Goal: Task Accomplishment & Management: Complete application form

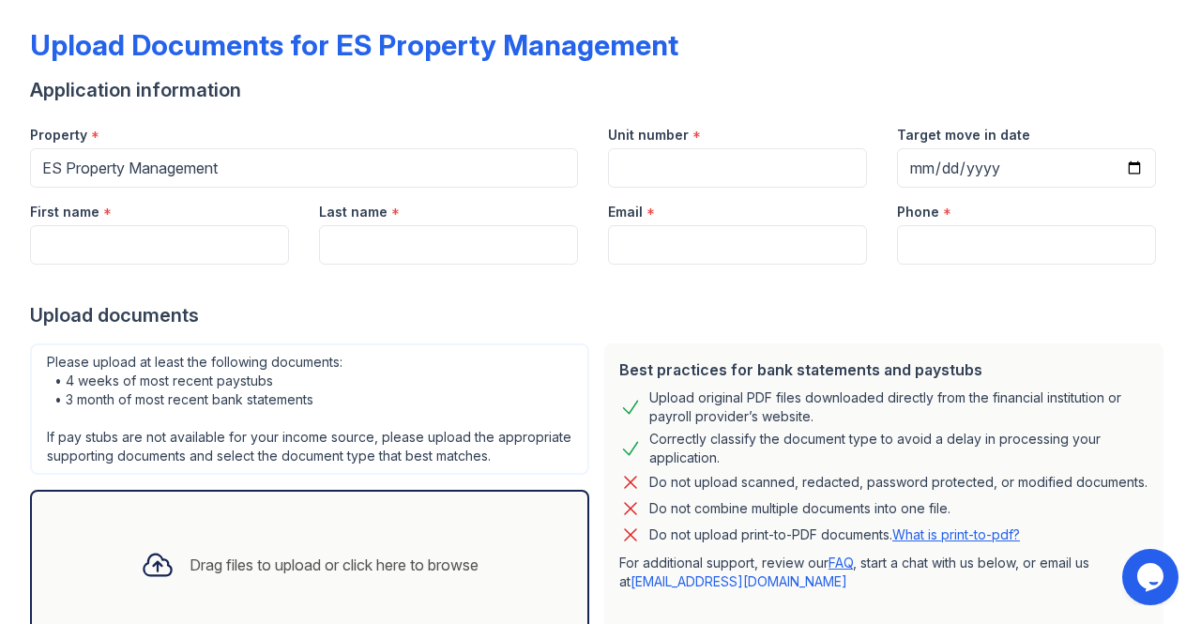
scroll to position [98, 0]
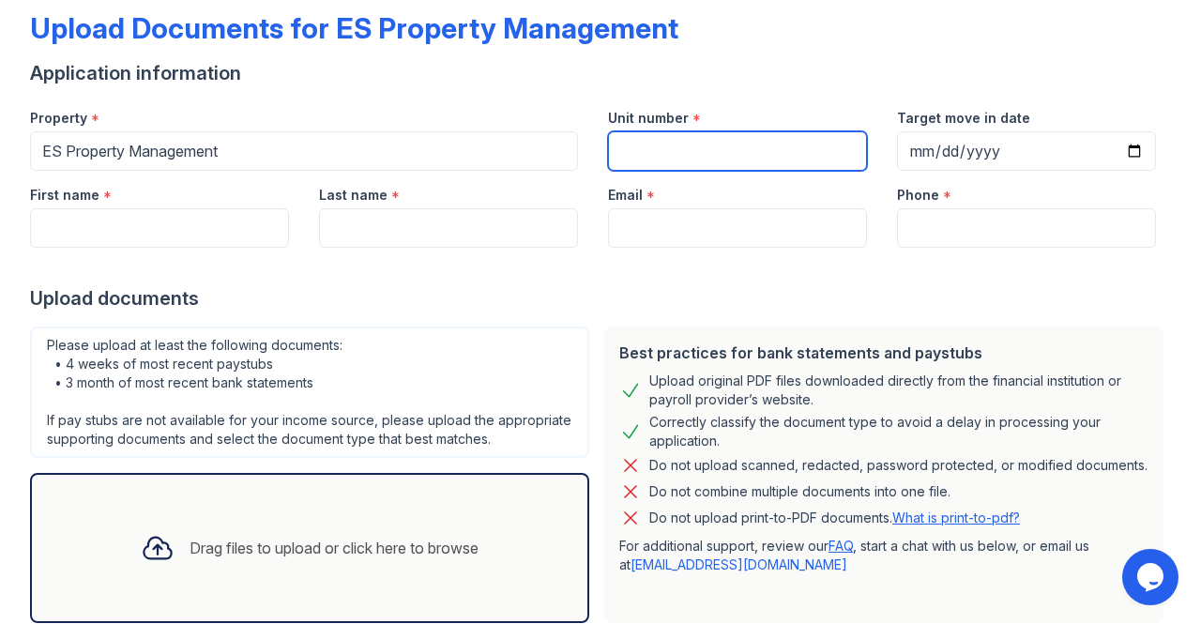
click at [663, 165] on input "Unit number" at bounding box center [737, 150] width 259 height 39
paste input "[STREET_ADDRESS]"
type input "[STREET_ADDRESS]"
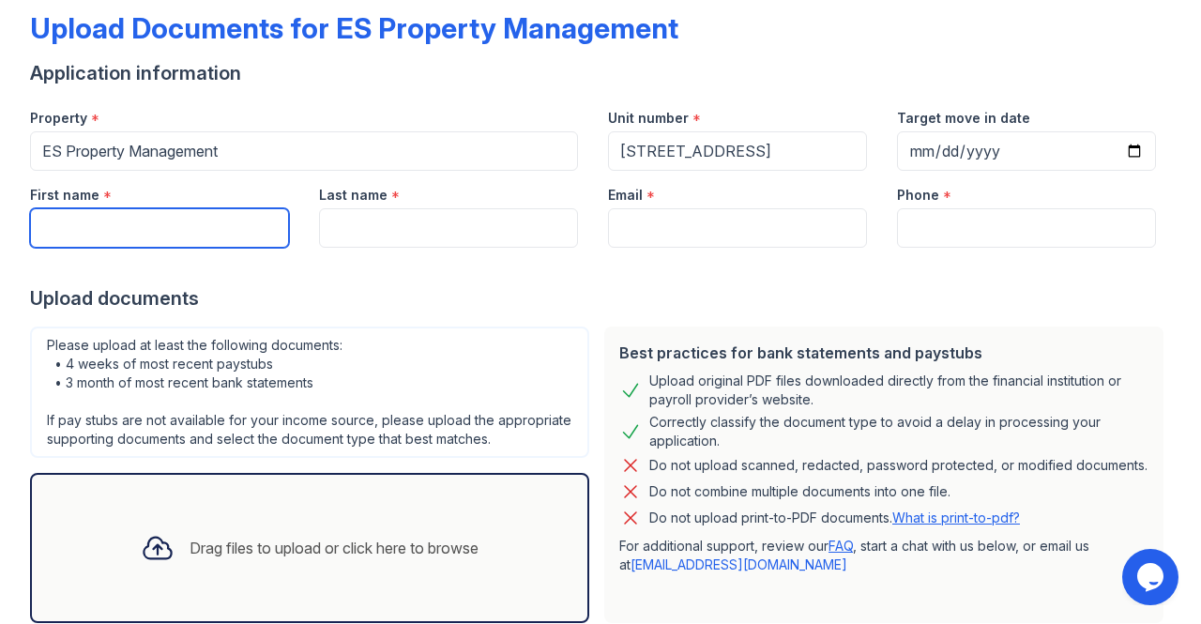
click at [68, 239] on input "First name" at bounding box center [159, 227] width 259 height 39
type input "Raegi"
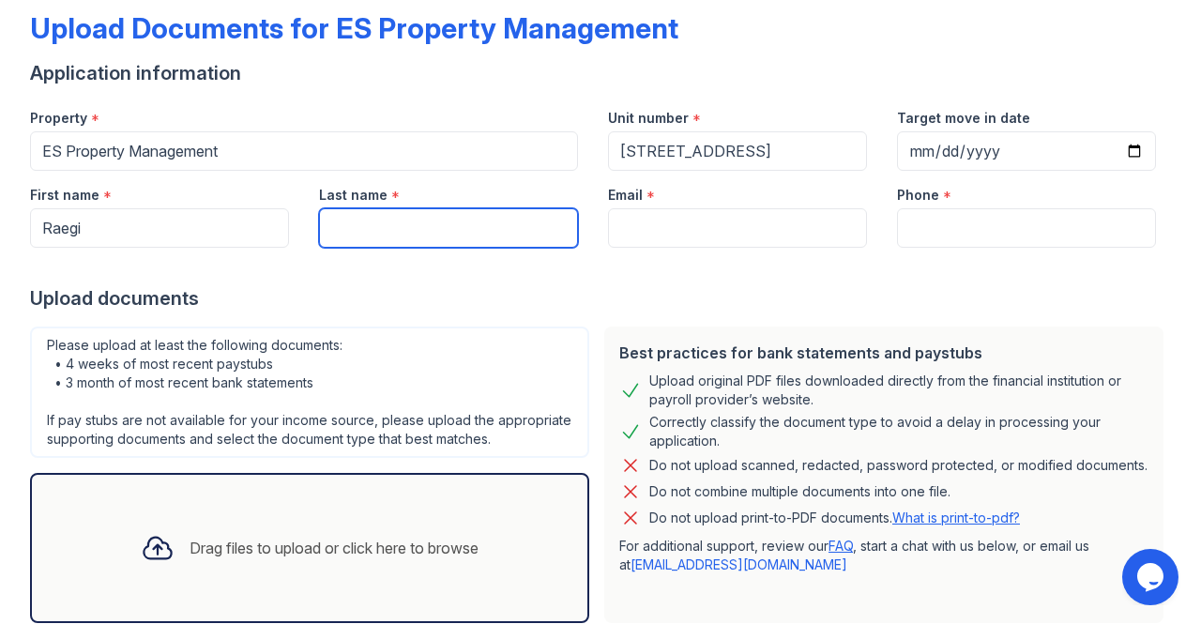
type input "[PERSON_NAME]"
type input "3172631183"
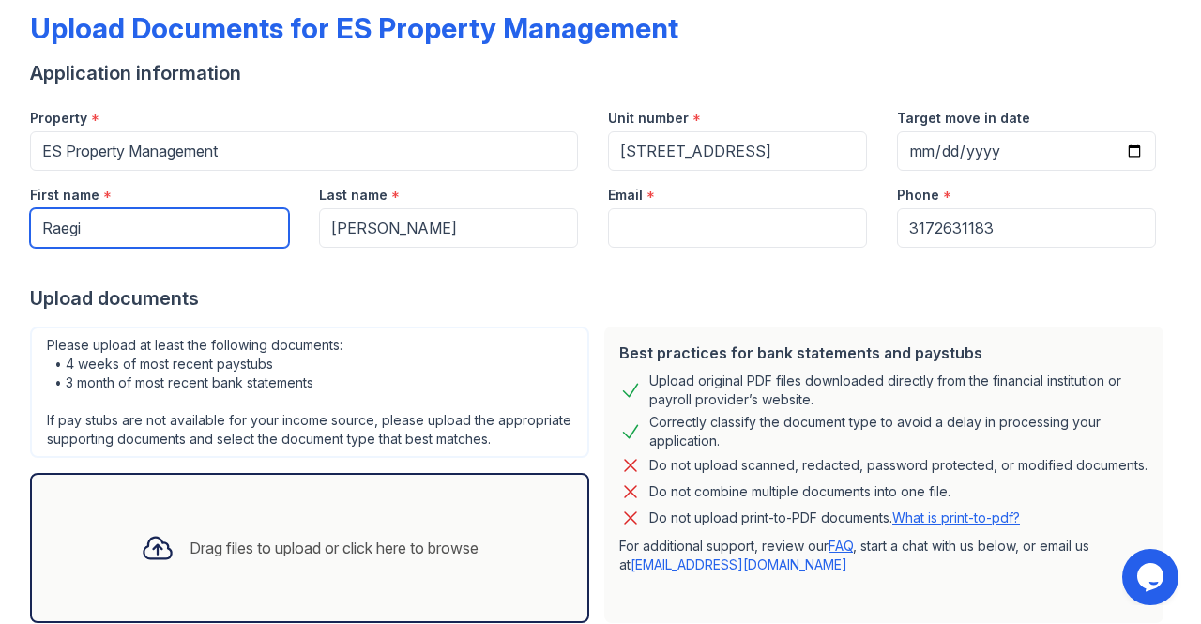
click at [105, 237] on input "Raegi" at bounding box center [159, 227] width 259 height 39
type input "[PERSON_NAME]"
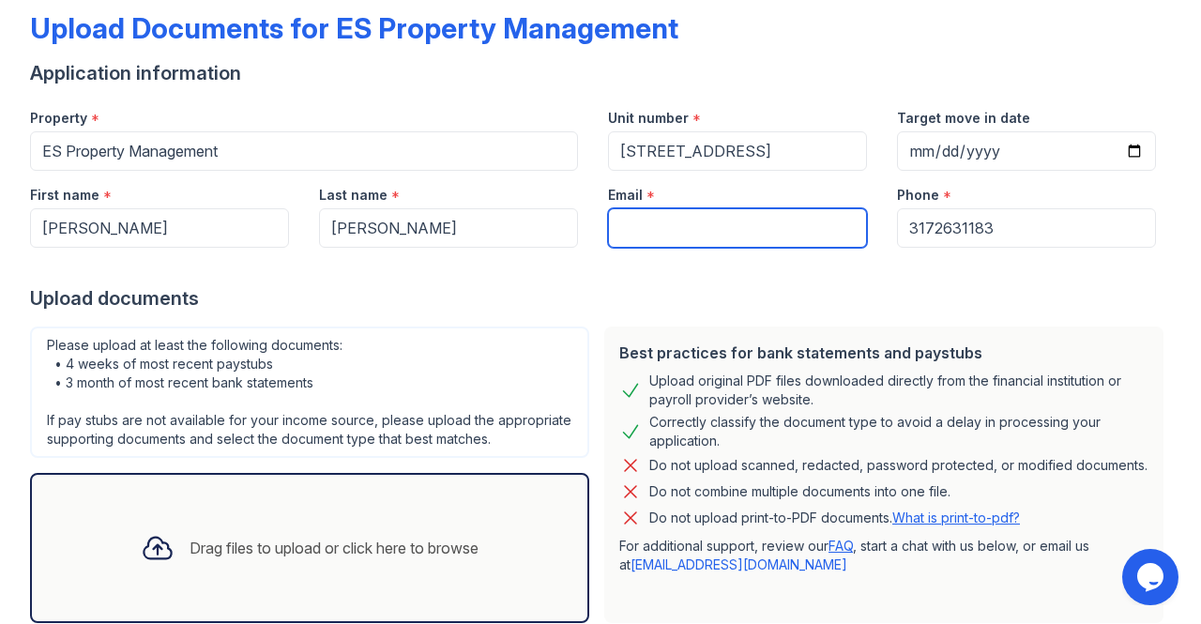
click at [647, 223] on input "Email" at bounding box center [737, 227] width 259 height 39
type input "[EMAIL_ADDRESS][DOMAIN_NAME]"
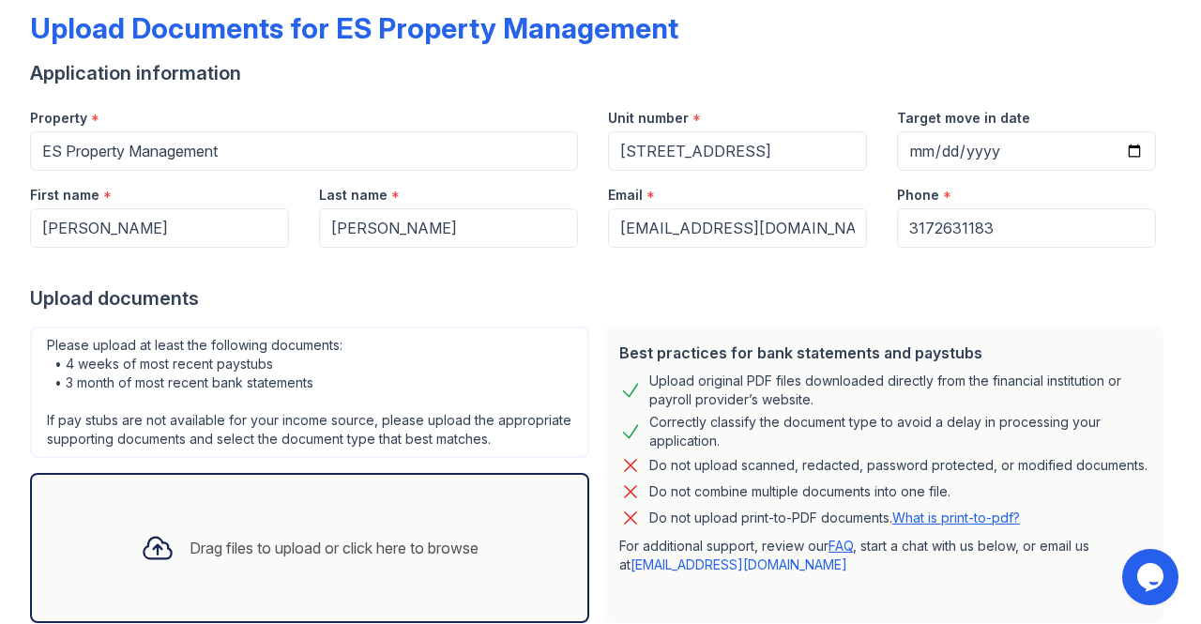
click at [510, 319] on div "Please upload at least the following documents: • 4 weeks of most recent paystu…" at bounding box center [310, 475] width 574 height 312
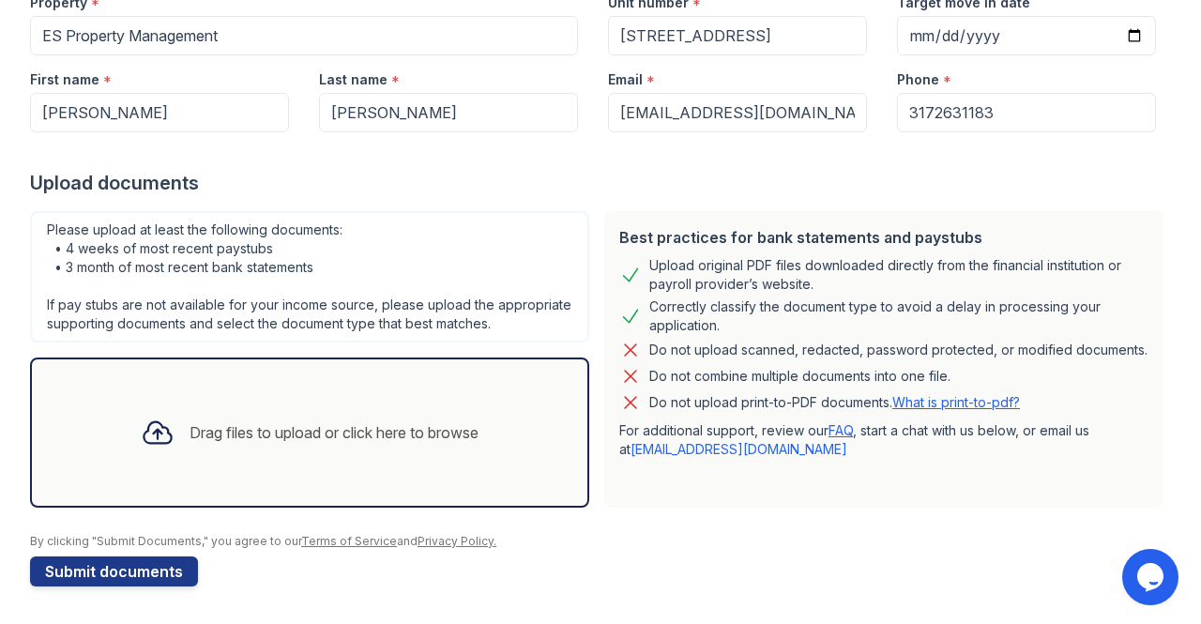
scroll to position [229, 0]
click at [126, 454] on div "Drag files to upload or click here to browse" at bounding box center [310, 433] width 368 height 64
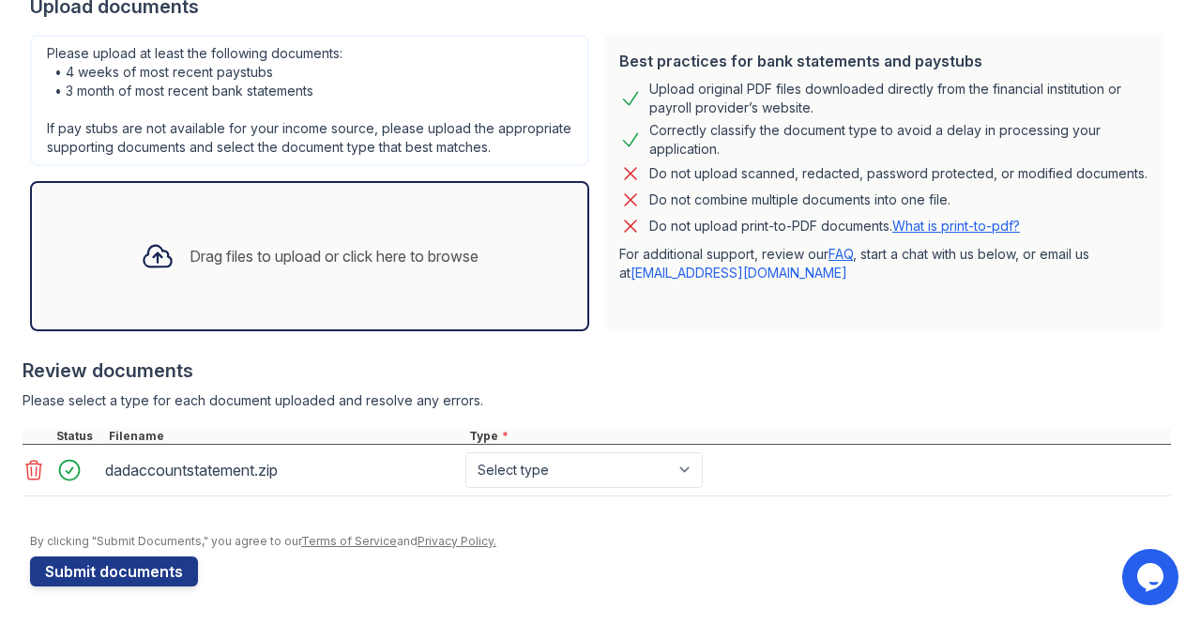
scroll to position [400, 0]
click at [25, 478] on icon at bounding box center [34, 470] width 23 height 23
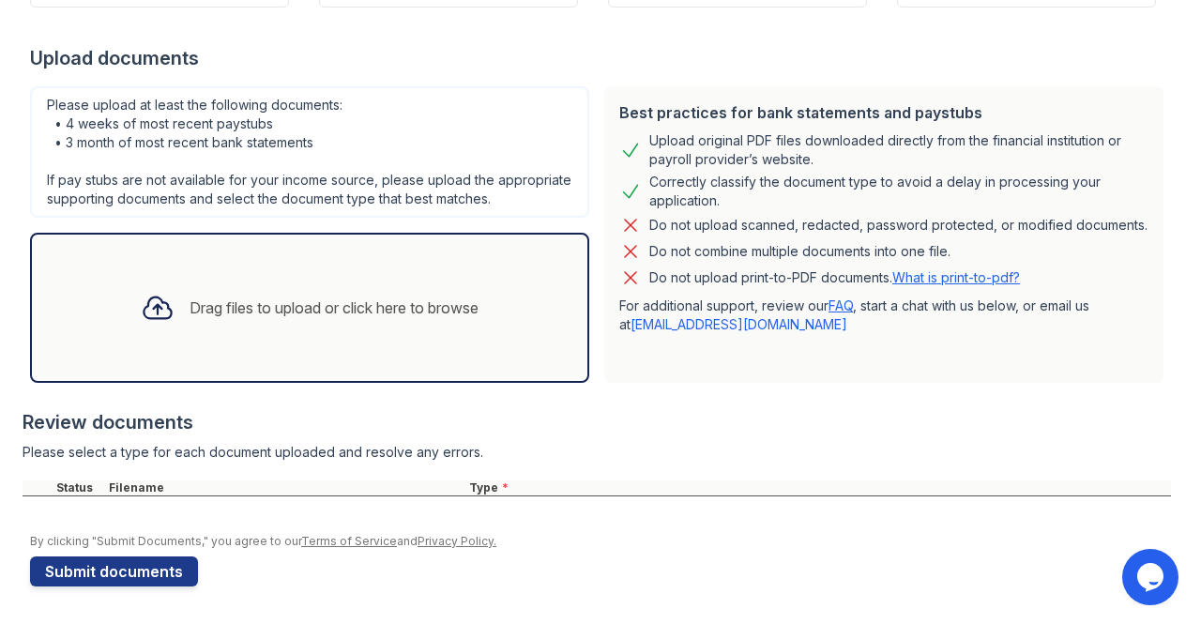
click at [167, 313] on div at bounding box center [157, 307] width 49 height 49
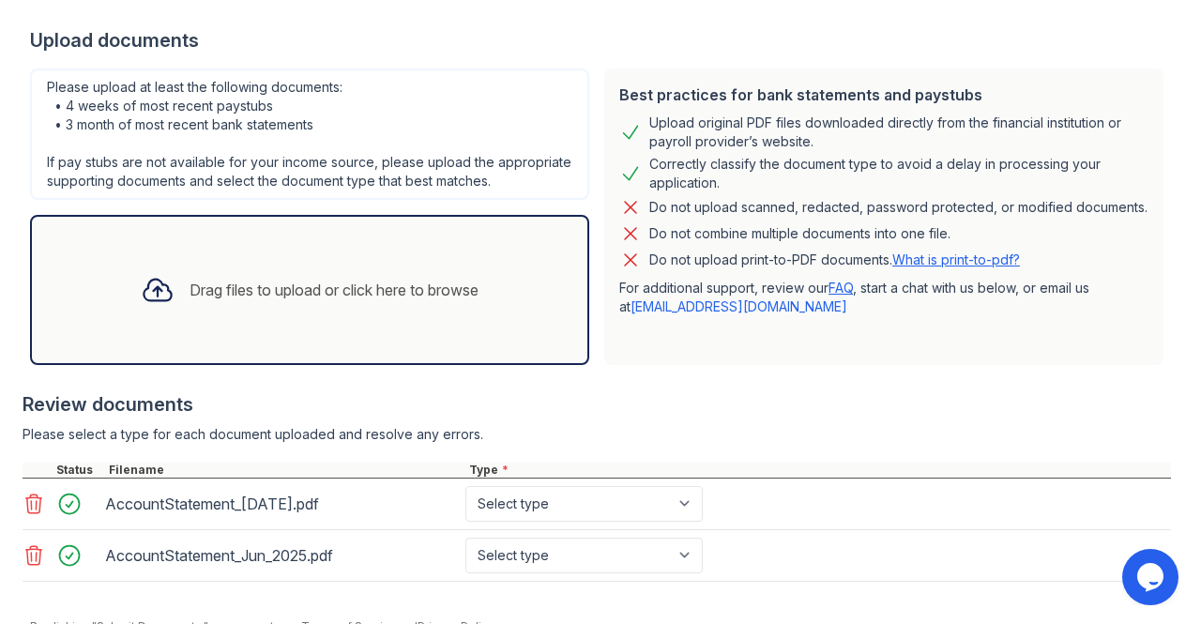
scroll to position [381, 0]
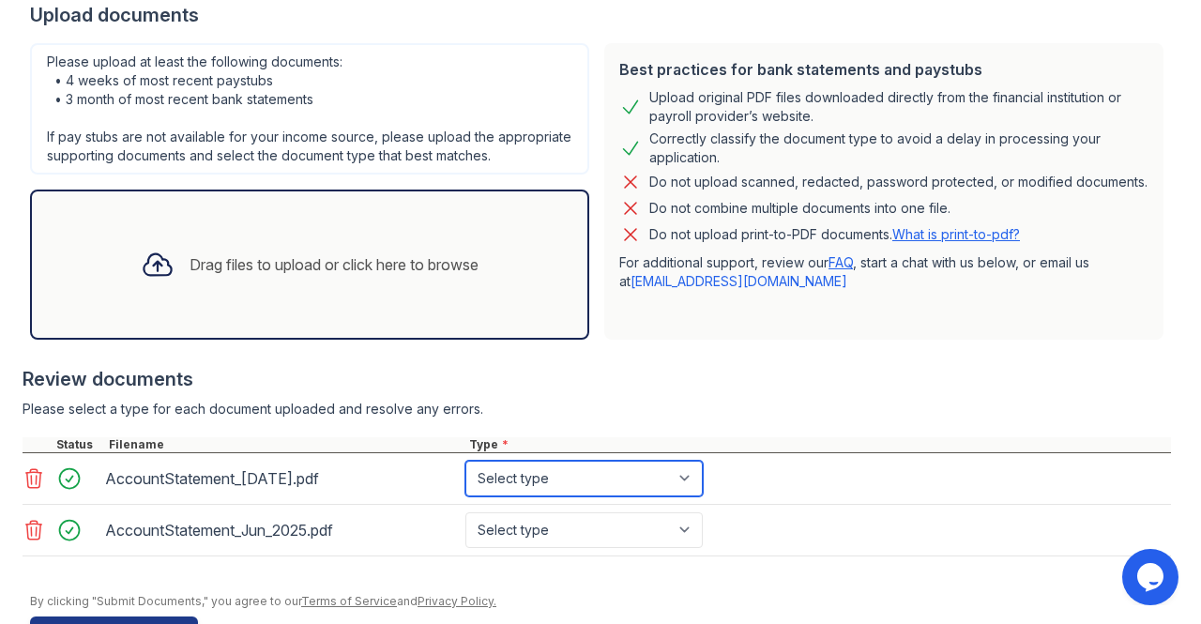
click at [543, 496] on select "Select type Paystub Bank Statement Offer Letter Tax Documents Benefit Award Let…" at bounding box center [584, 479] width 237 height 36
select select "bank_statement"
click at [466, 478] on select "Select type Paystub Bank Statement Offer Letter Tax Documents Benefit Award Let…" at bounding box center [584, 479] width 237 height 36
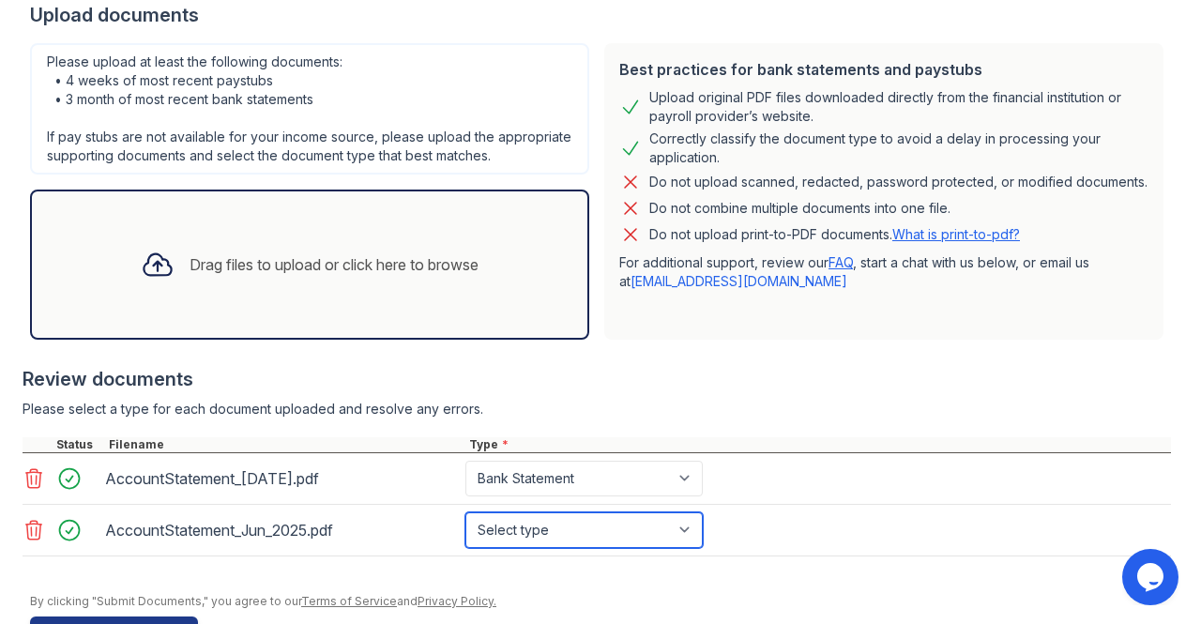
click at [524, 542] on select "Select type Paystub Bank Statement Offer Letter Tax Documents Benefit Award Let…" at bounding box center [584, 530] width 237 height 36
select select "bank_statement"
click at [466, 528] on select "Select type Paystub Bank Statement Offer Letter Tax Documents Benefit Award Let…" at bounding box center [584, 530] width 237 height 36
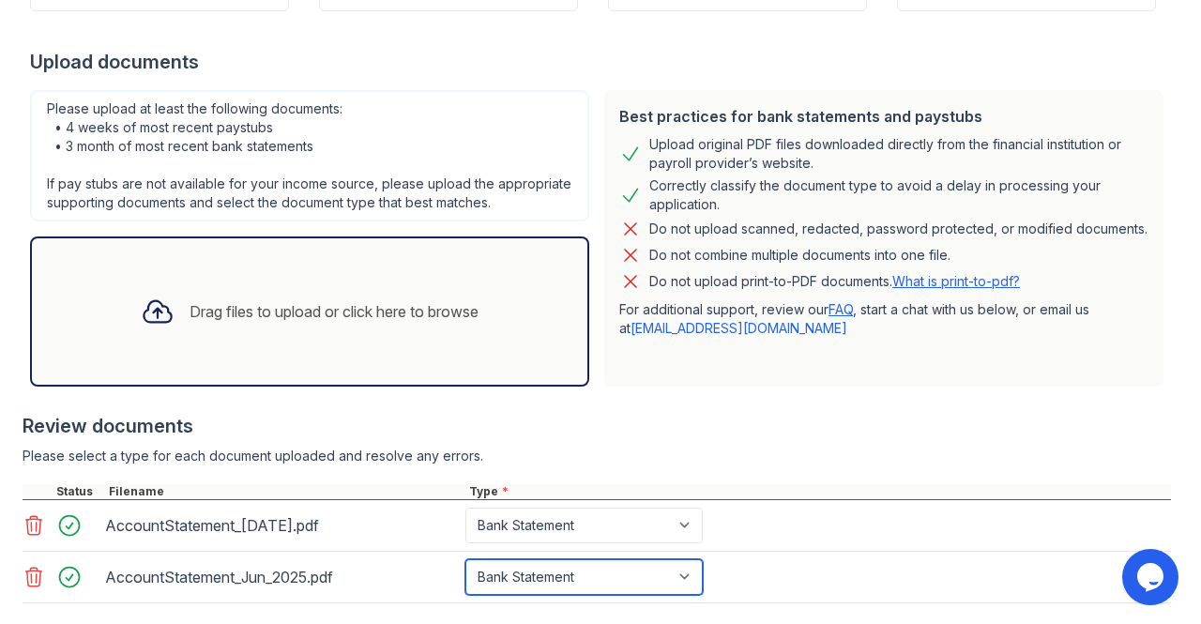
scroll to position [334, 0]
click at [178, 336] on div "Drag files to upload or click here to browse" at bounding box center [310, 312] width 368 height 64
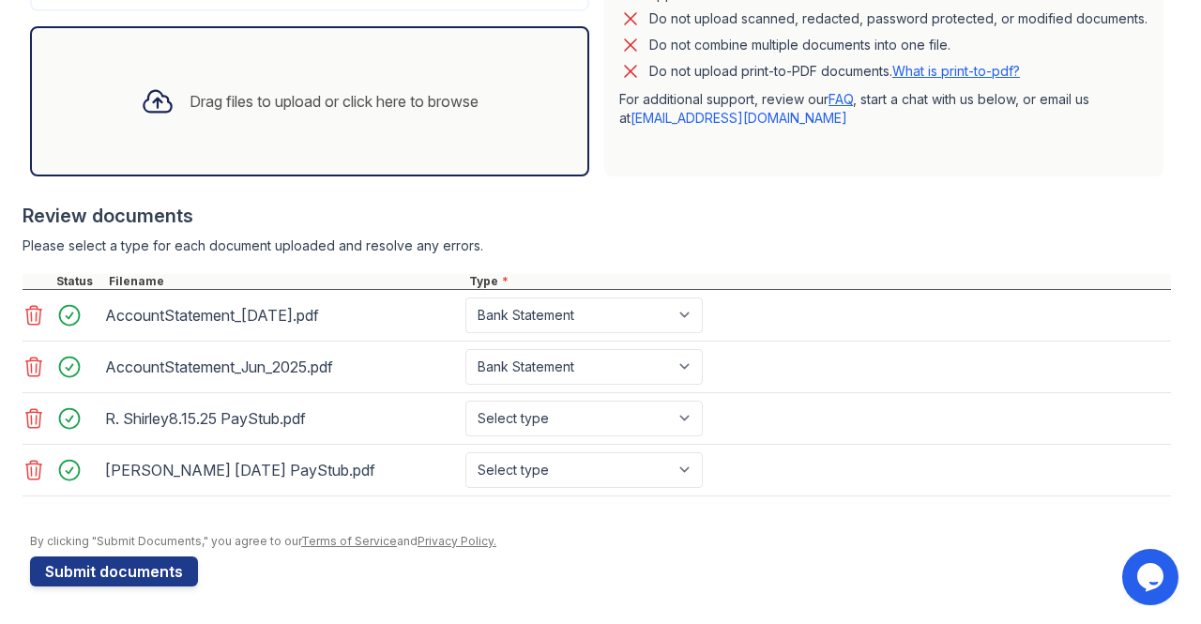
scroll to position [558, 0]
click at [65, 565] on button "Submit documents" at bounding box center [114, 572] width 168 height 30
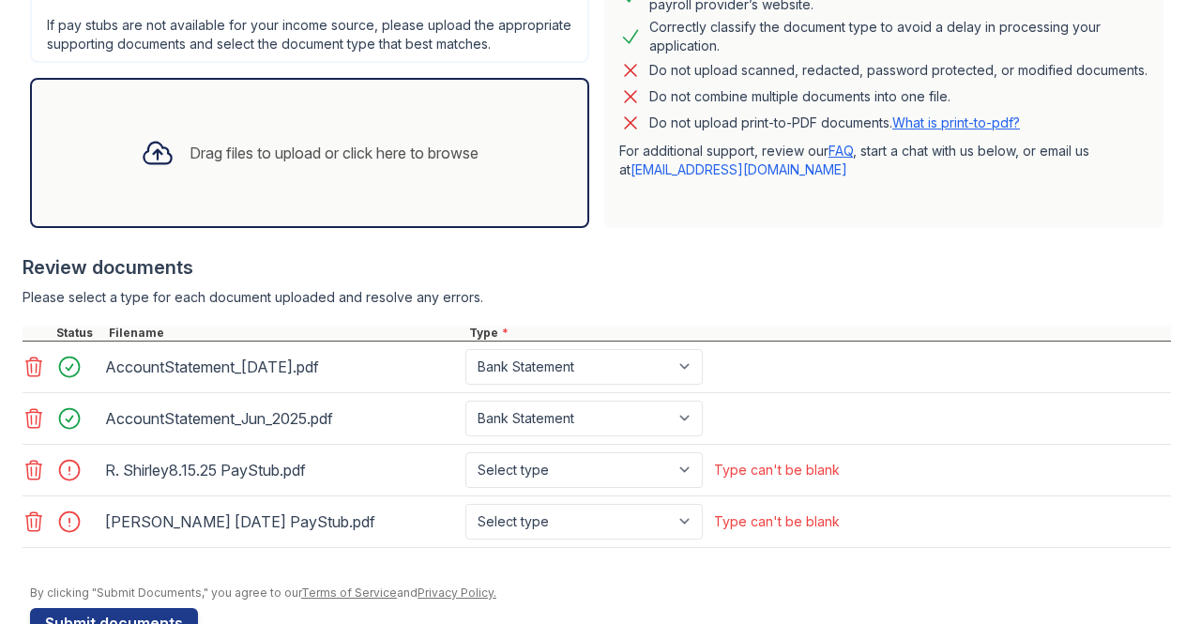
scroll to position [576, 0]
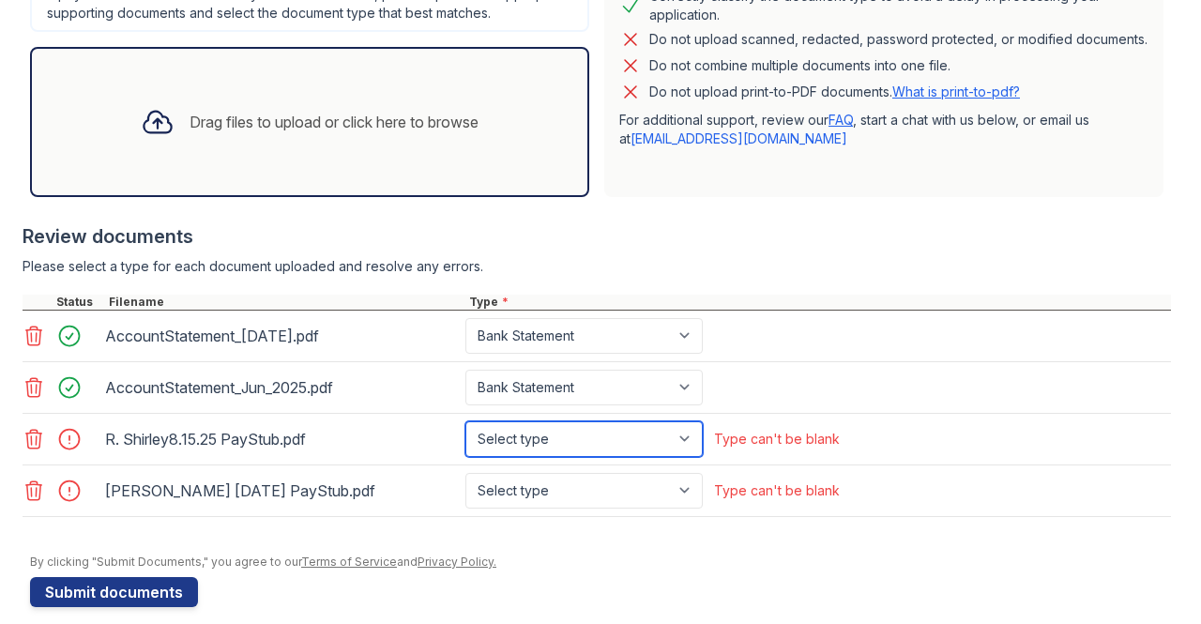
click at [575, 438] on select "Select type Paystub Bank Statement Offer Letter Tax Documents Benefit Award Let…" at bounding box center [584, 439] width 237 height 36
select select "paystub"
click at [466, 436] on select "Select type Paystub Bank Statement Offer Letter Tax Documents Benefit Award Let…" at bounding box center [584, 439] width 237 height 36
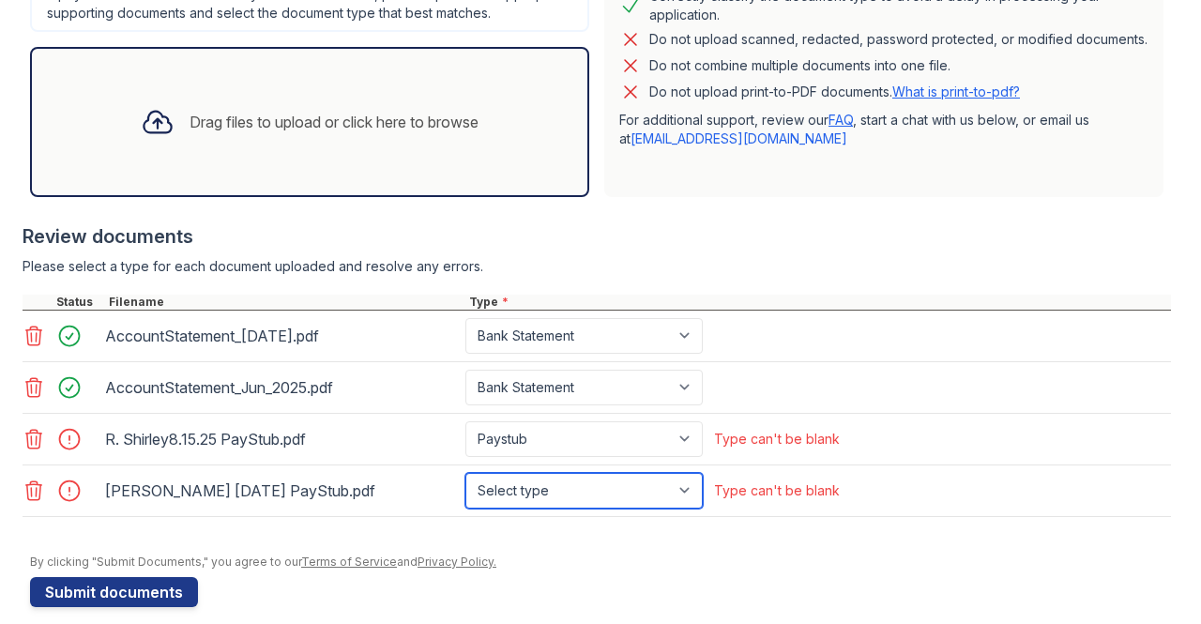
click at [520, 506] on select "Select type Paystub Bank Statement Offer Letter Tax Documents Benefit Award Let…" at bounding box center [584, 491] width 237 height 36
select select "paystub"
click at [466, 487] on select "Select type Paystub Bank Statement Offer Letter Tax Documents Benefit Award Let…" at bounding box center [584, 491] width 237 height 36
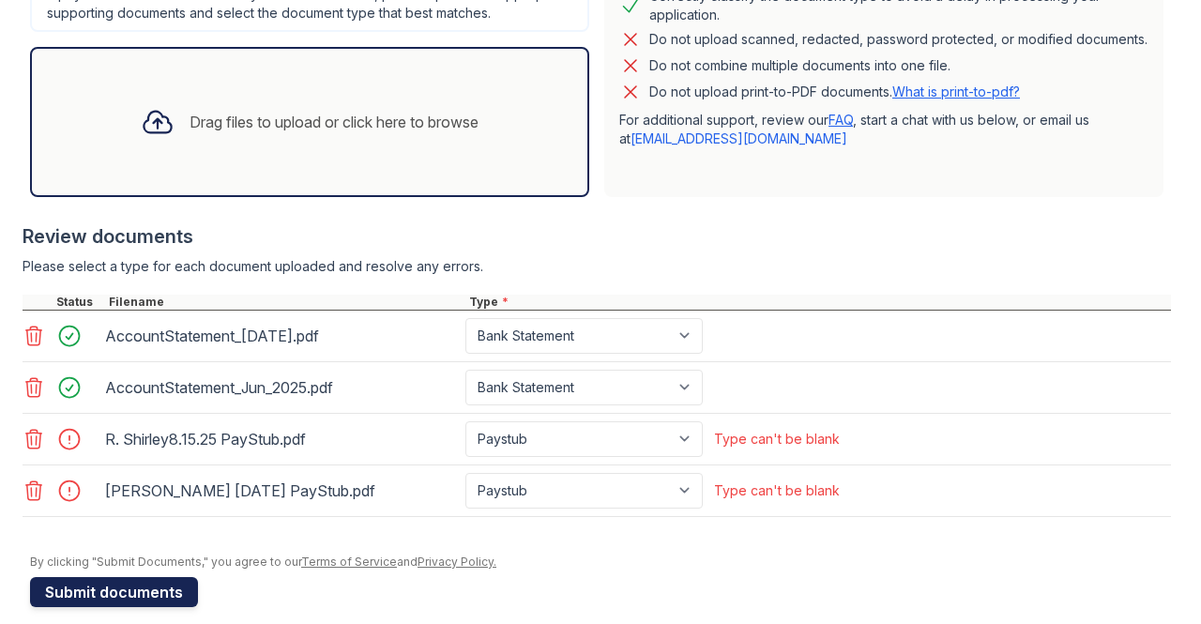
click at [84, 602] on button "Submit documents" at bounding box center [114, 592] width 168 height 30
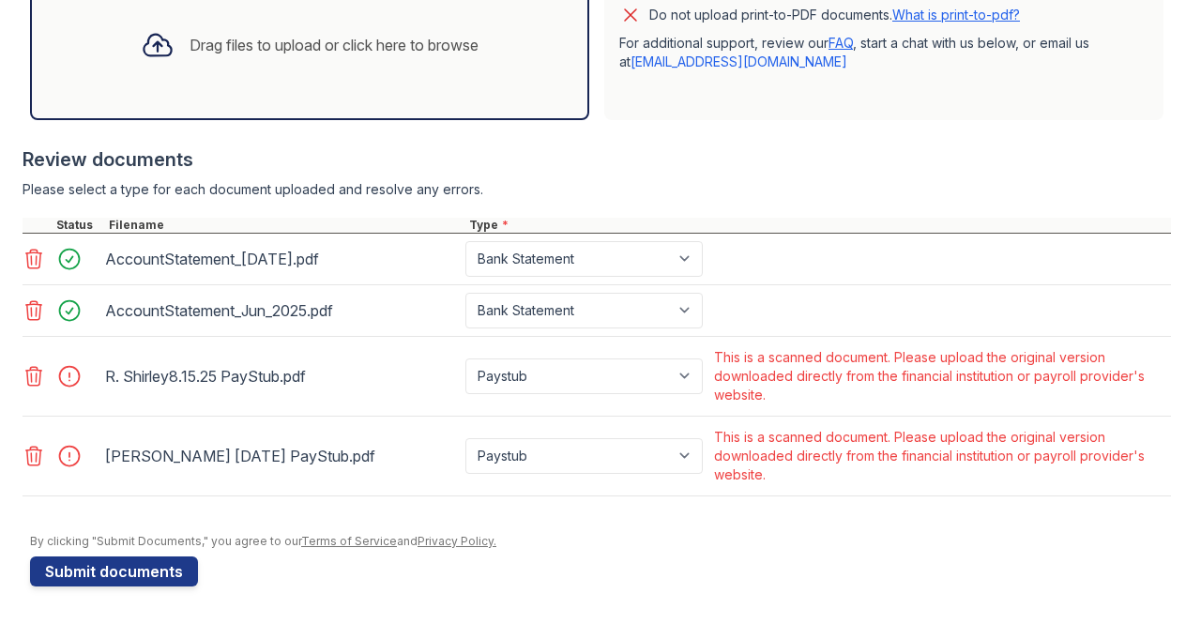
scroll to position [665, 0]
click at [33, 375] on icon at bounding box center [34, 376] width 23 height 23
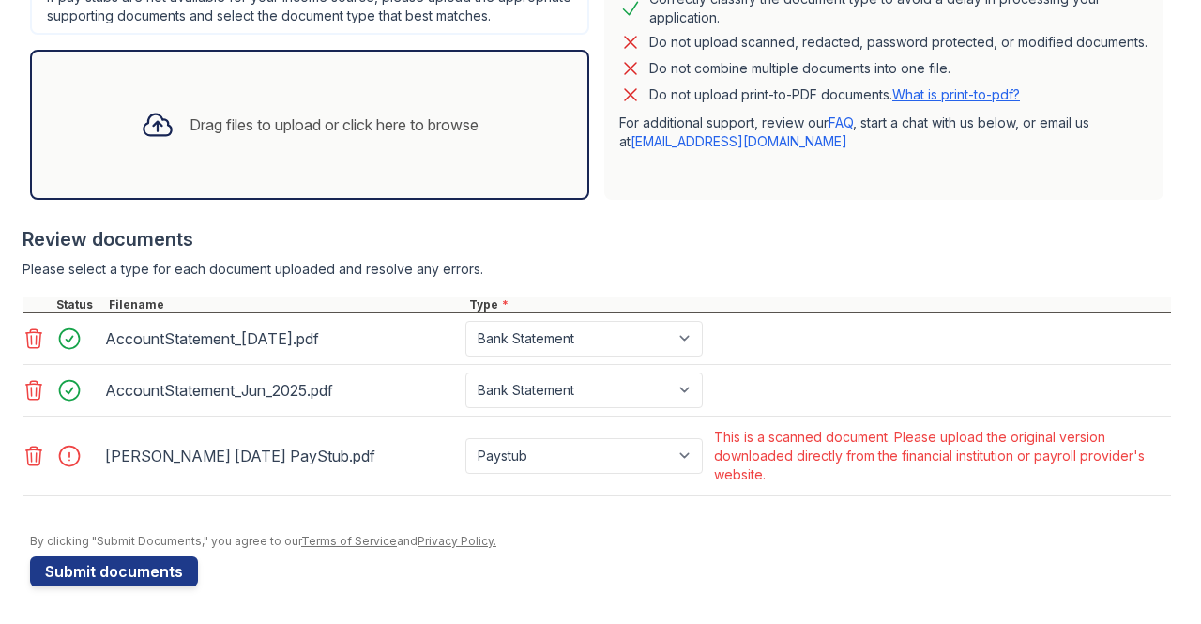
scroll to position [588, 0]
click at [36, 455] on icon at bounding box center [34, 456] width 16 height 19
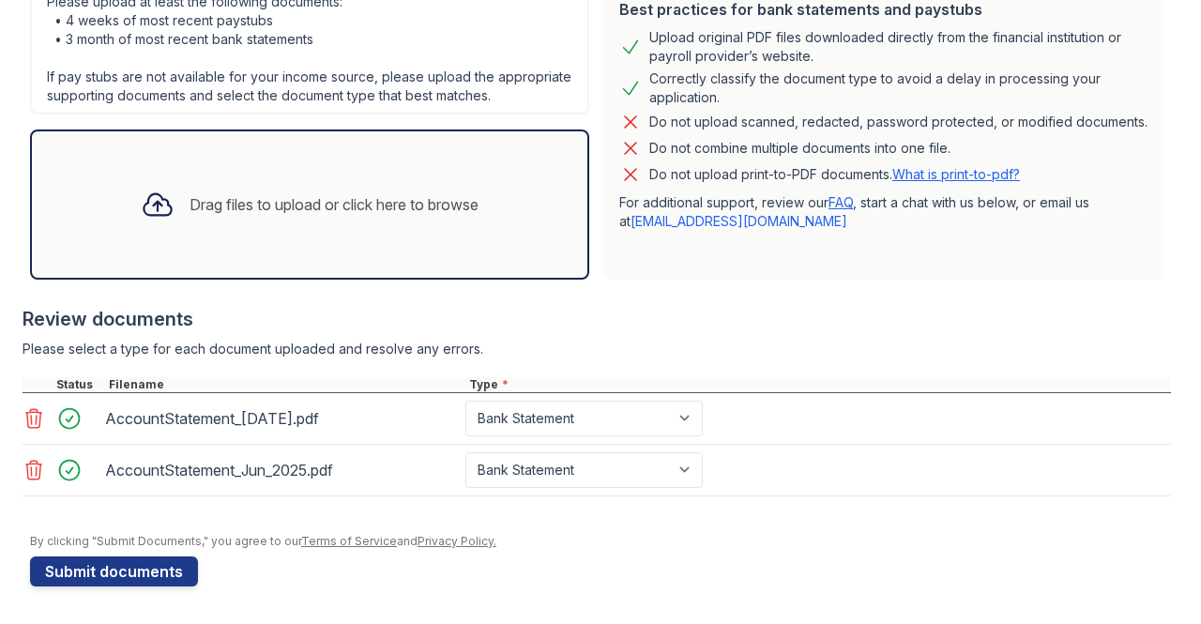
scroll to position [509, 0]
click at [153, 566] on button "Submit documents" at bounding box center [114, 572] width 168 height 30
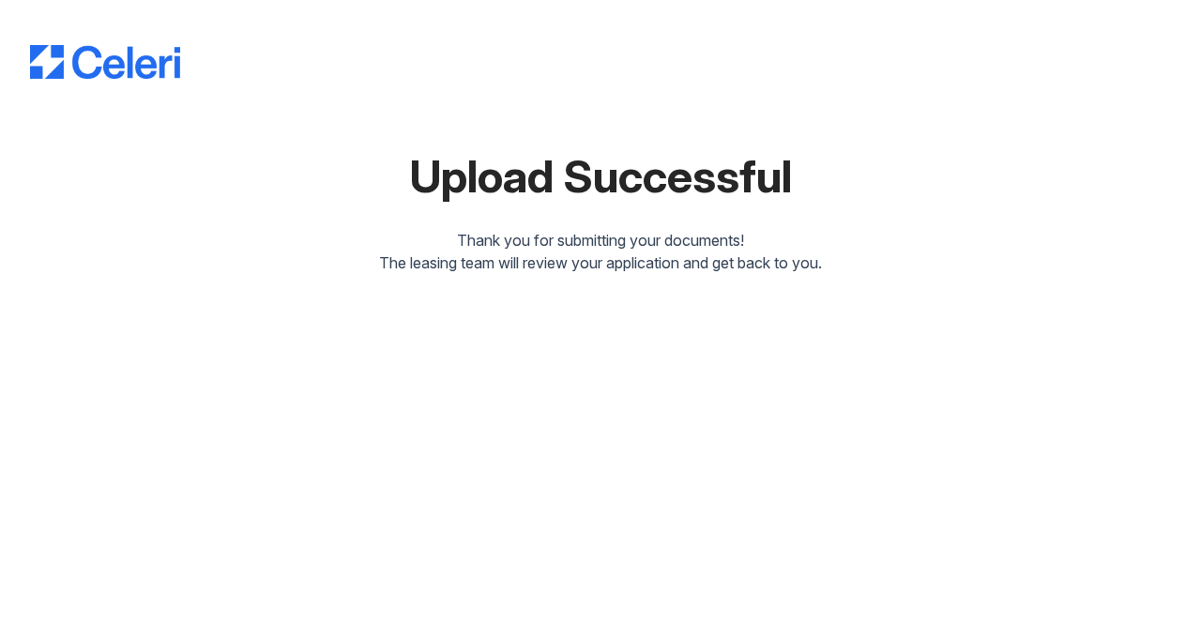
click at [153, 566] on div "Upload Successful Thank you for submitting your documents! The leasing team wil…" at bounding box center [600, 312] width 1201 height 624
